Goal: Communication & Community: Share content

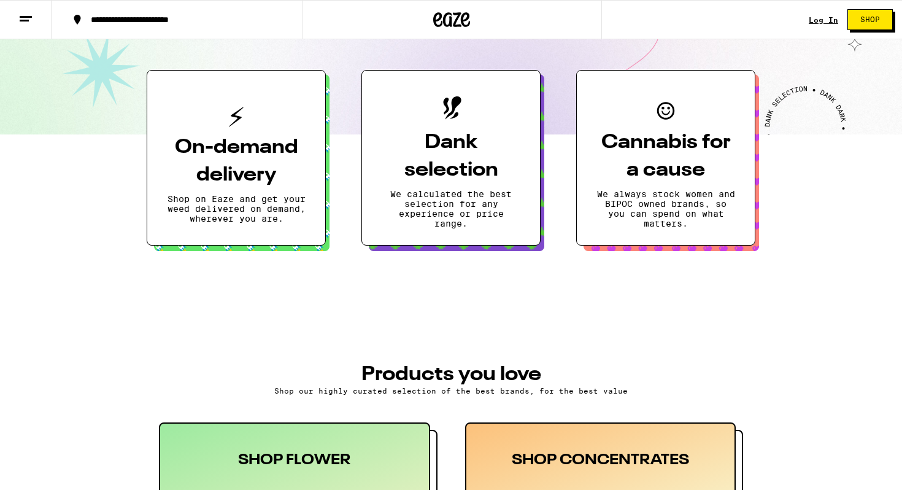
scroll to position [274, 0]
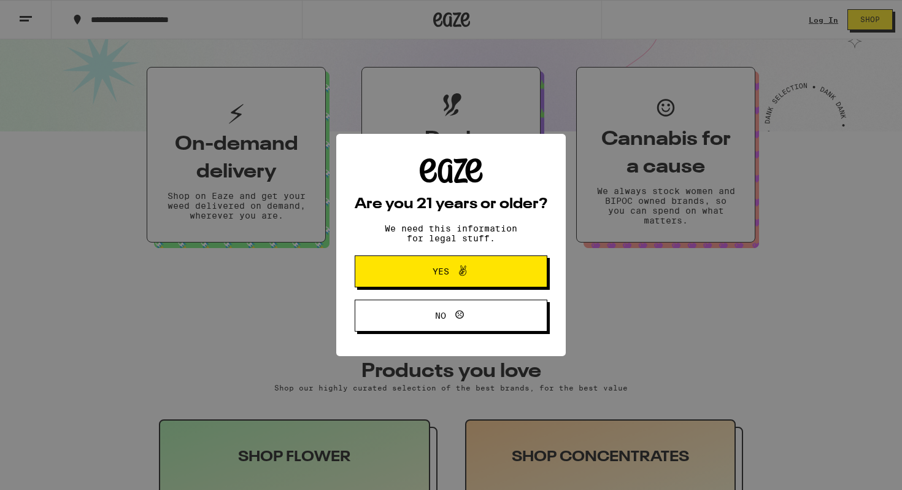
click at [453, 279] on span at bounding box center [459, 271] width 21 height 16
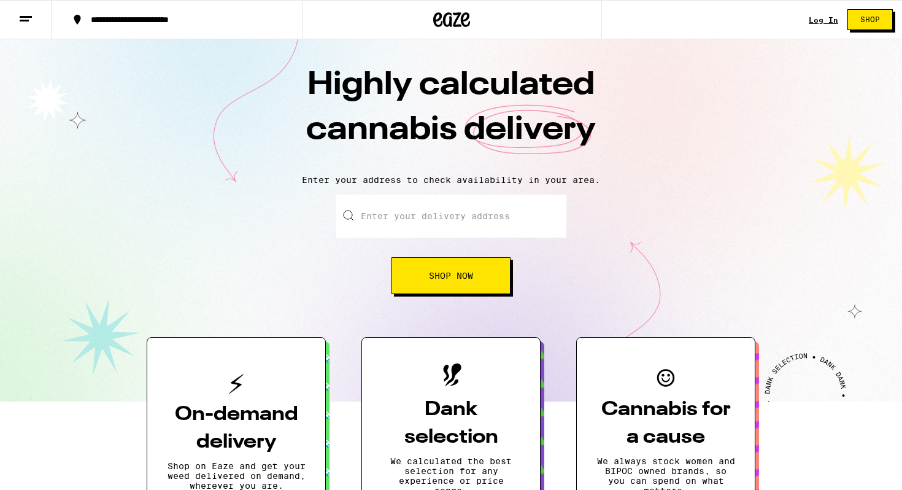
scroll to position [0, 0]
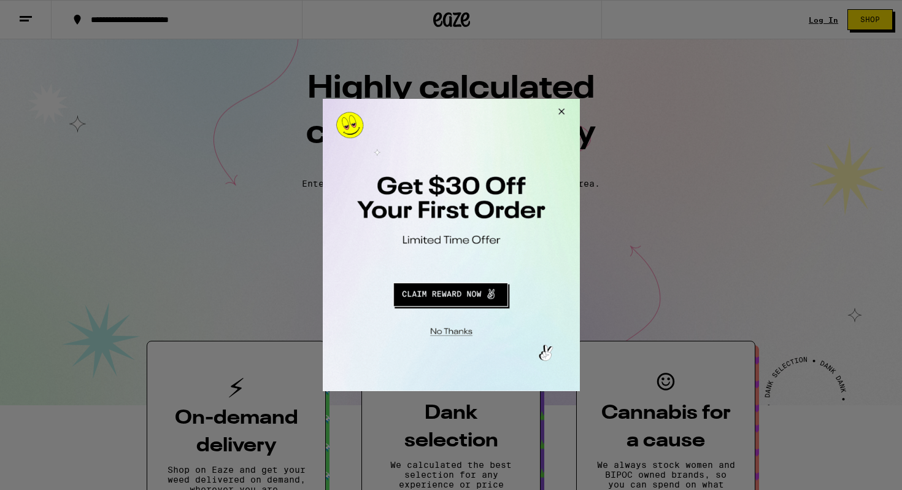
click at [559, 111] on button "Close Modal" at bounding box center [558, 113] width 33 height 29
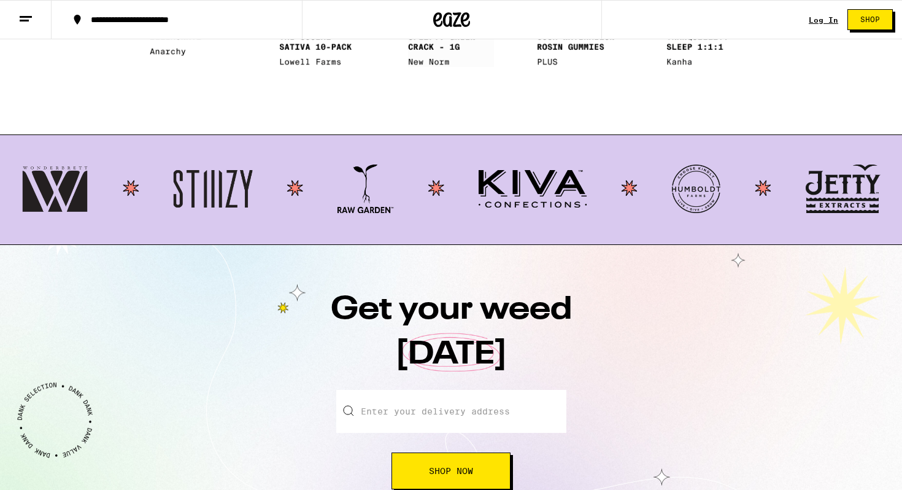
scroll to position [1087, 0]
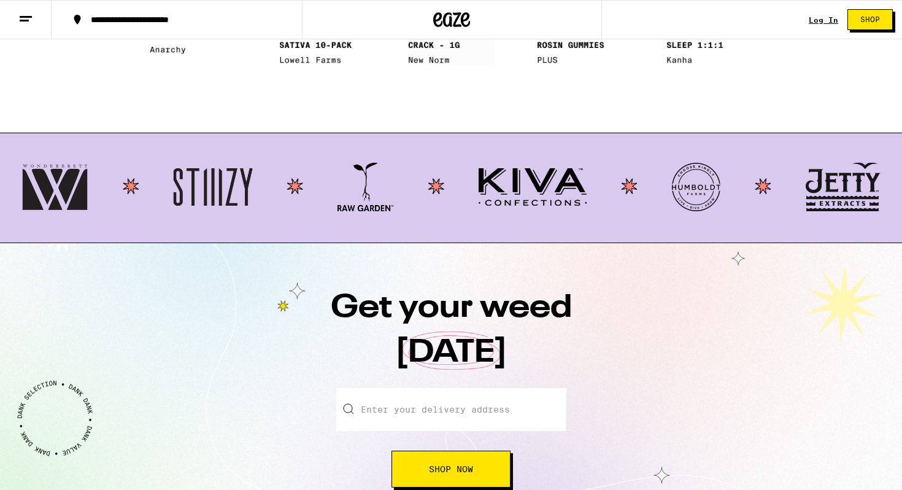
click at [806, 22] on div "**********" at bounding box center [451, 19] width 902 height 39
click at [820, 20] on link "Log In" at bounding box center [823, 20] width 29 height 8
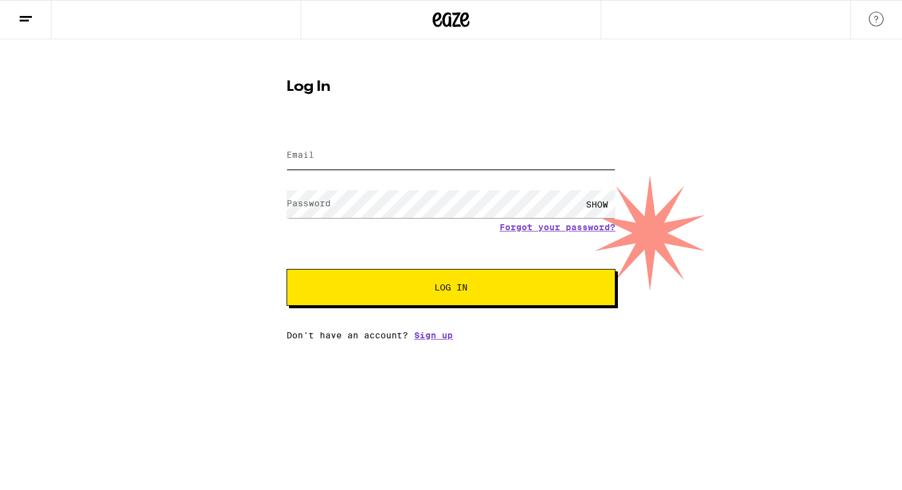
type input "[EMAIL_ADDRESS][DOMAIN_NAME]"
click at [437, 286] on span "Log In" at bounding box center [450, 287] width 33 height 9
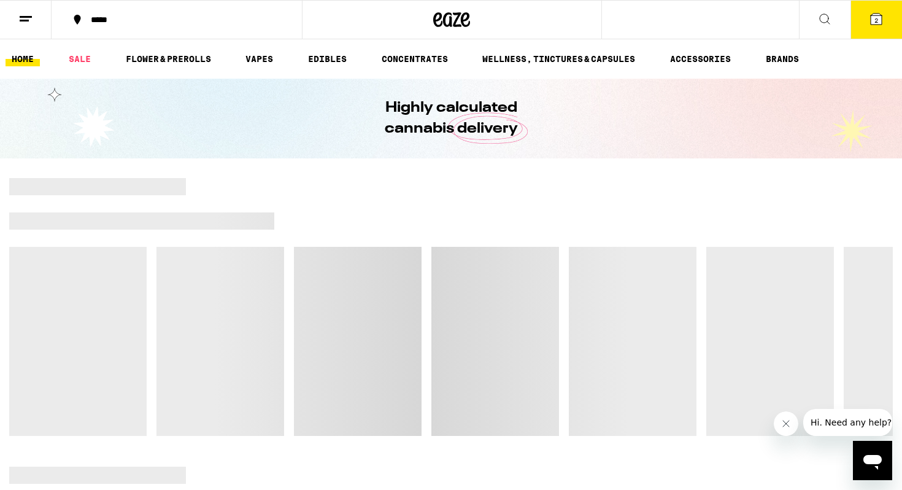
click at [884, 20] on button "2" at bounding box center [876, 20] width 52 height 38
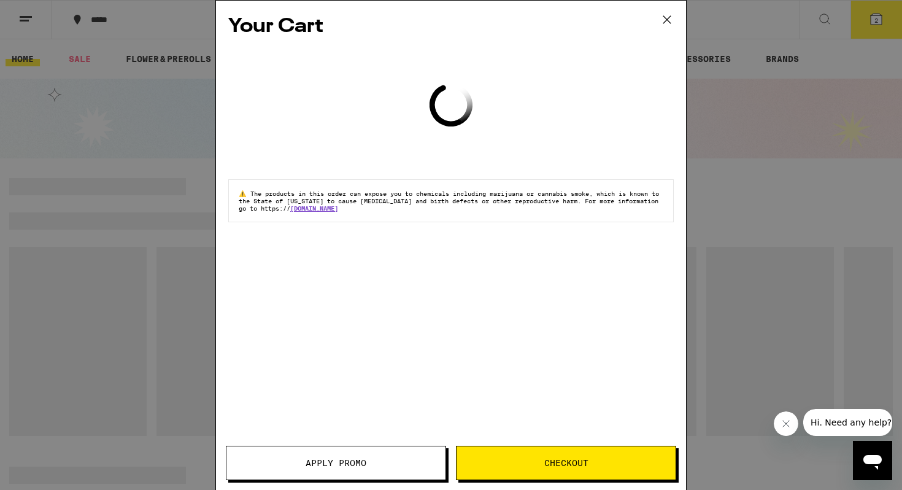
click at [668, 18] on icon at bounding box center [666, 19] width 7 height 7
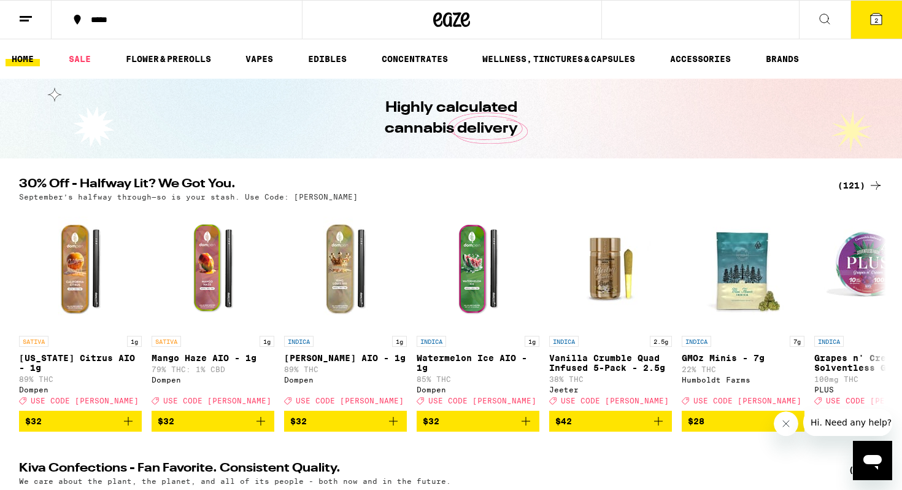
click at [18, 9] on button at bounding box center [26, 20] width 52 height 39
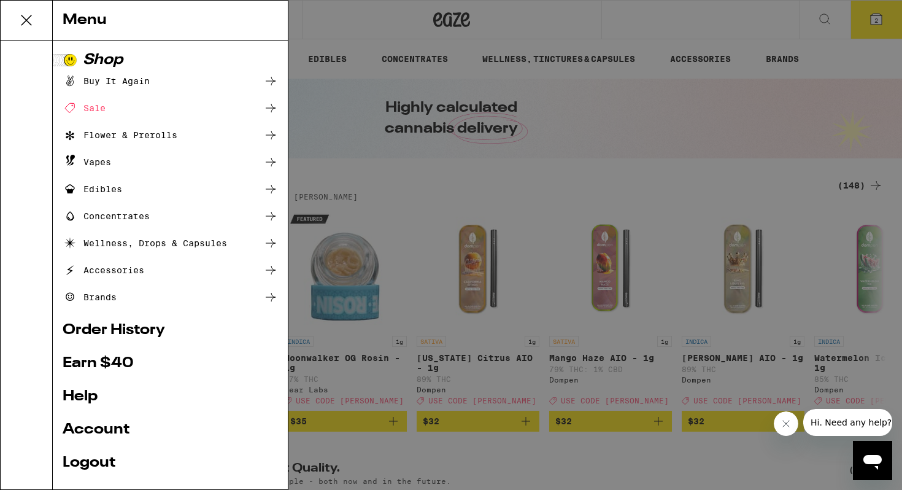
scroll to position [74, 0]
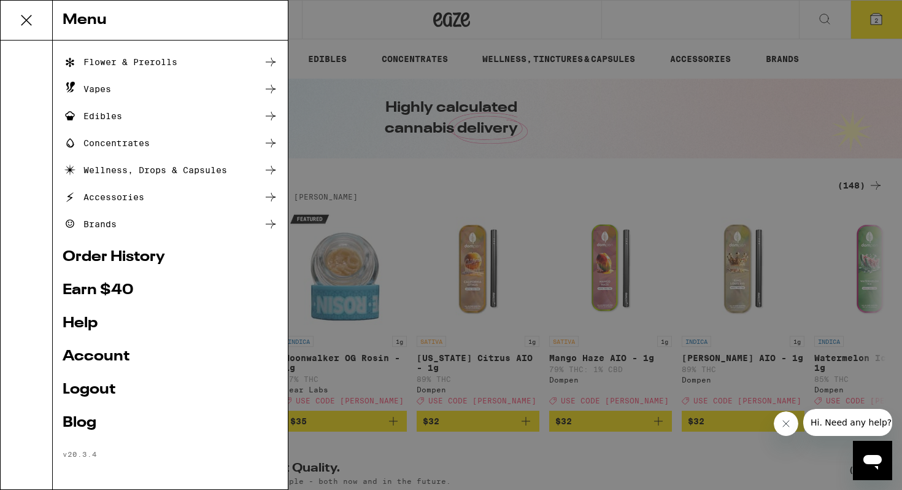
click at [99, 277] on ul "Shop Buy It Again Sale Flower & Prerolls Vapes Edibles Concentrates Wellness, D…" at bounding box center [170, 219] width 215 height 479
click at [93, 288] on link "Earn $ 40" at bounding box center [170, 290] width 215 height 15
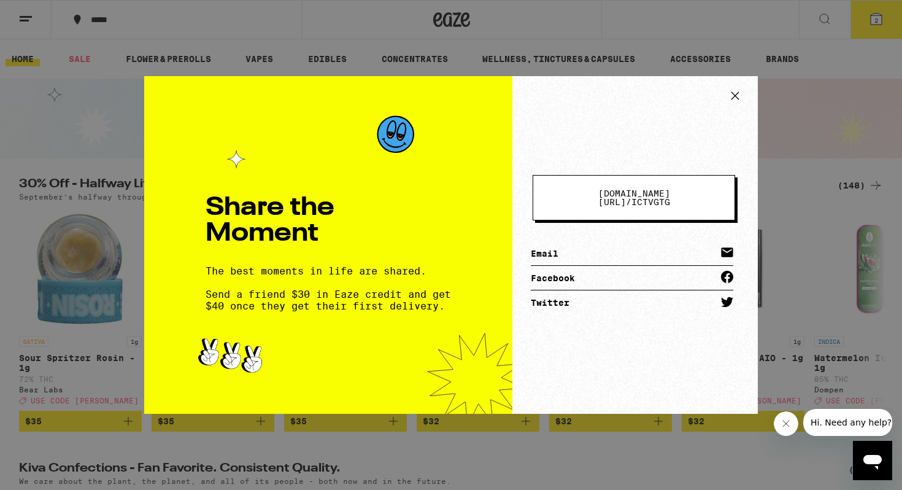
click at [598, 196] on span "[DOMAIN_NAME][URL] /" at bounding box center [634, 197] width 72 height 18
